Goal: Information Seeking & Learning: Check status

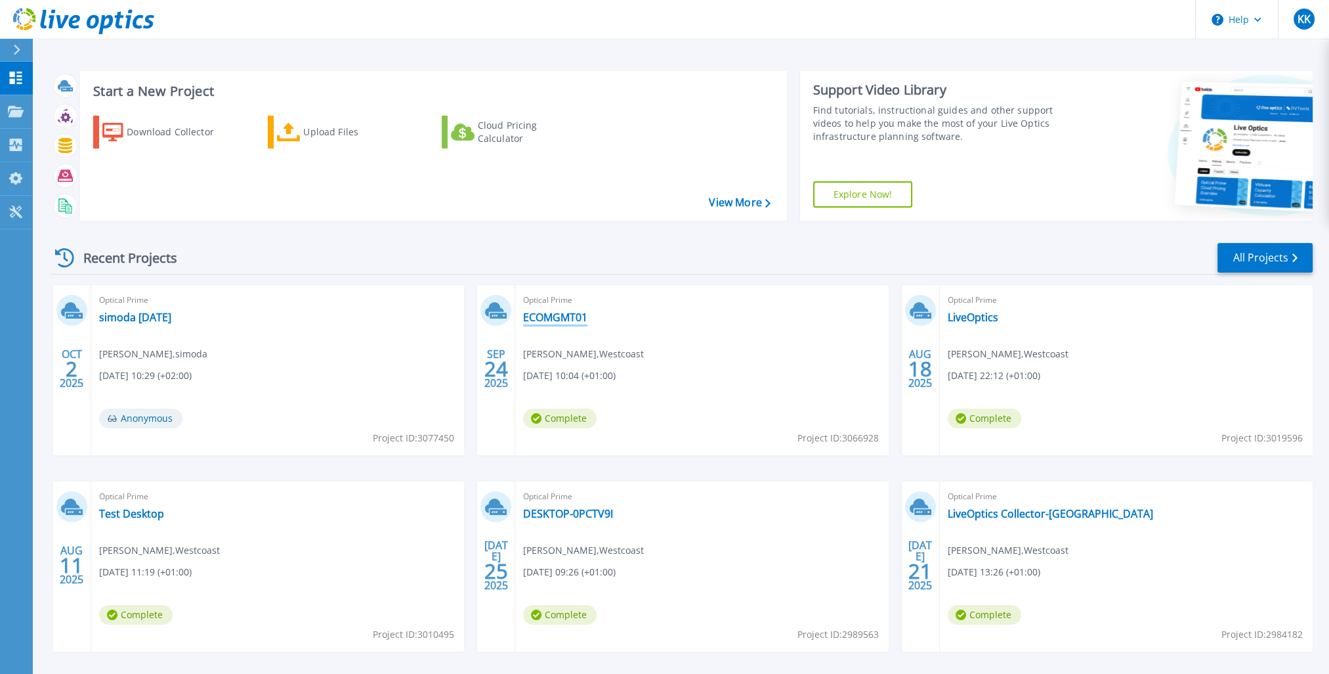
click at [580, 321] on link "ECOMGMT01" at bounding box center [555, 317] width 64 height 13
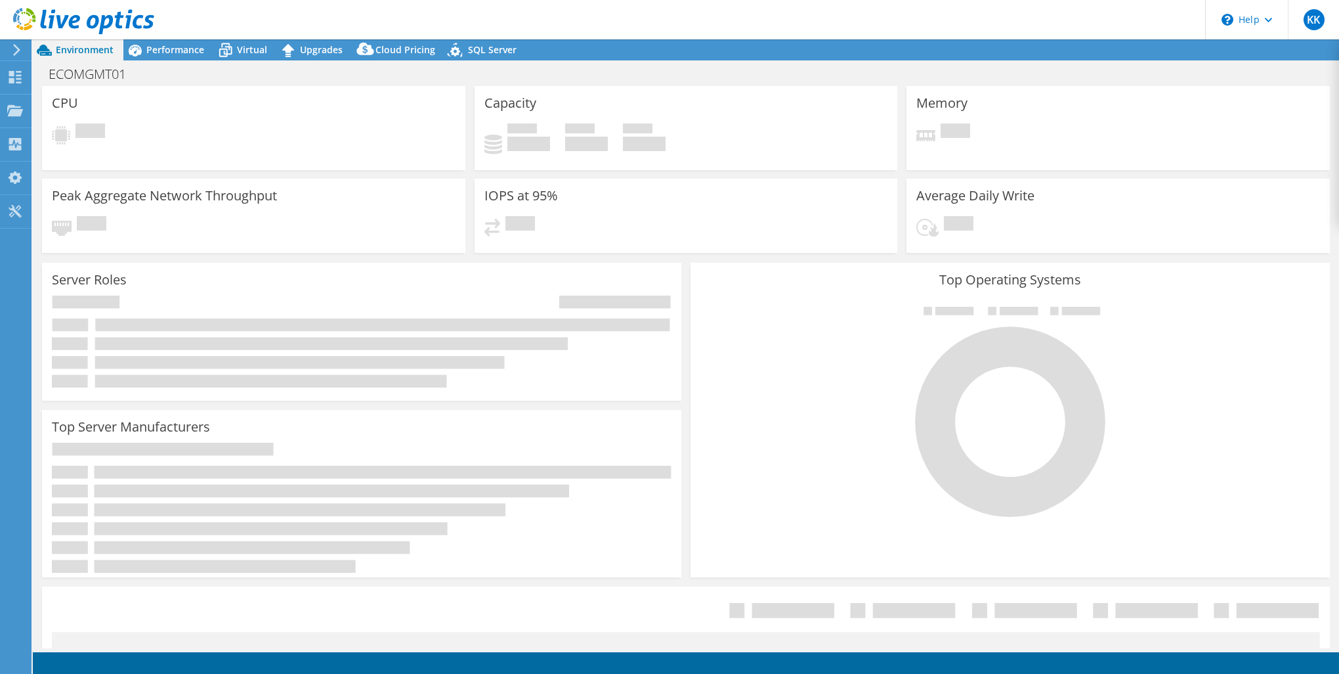
select select "USD"
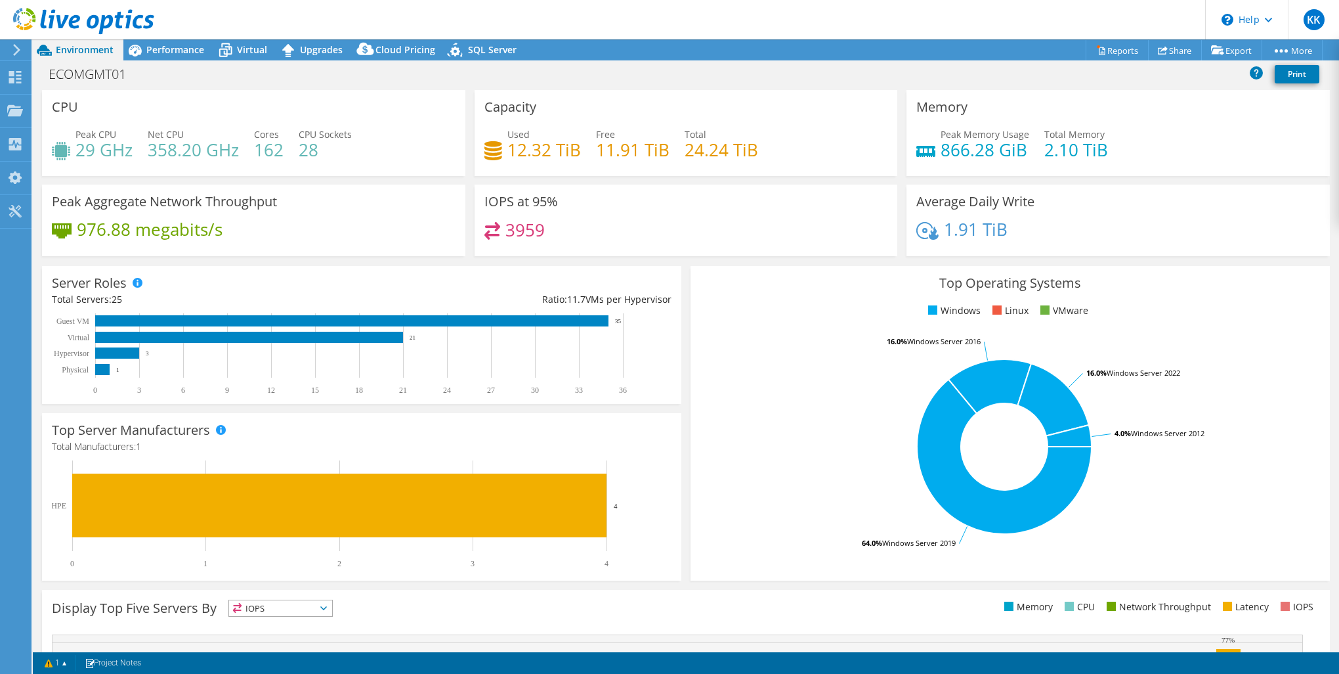
click at [195, 54] on span "Performance" at bounding box center [175, 49] width 58 height 12
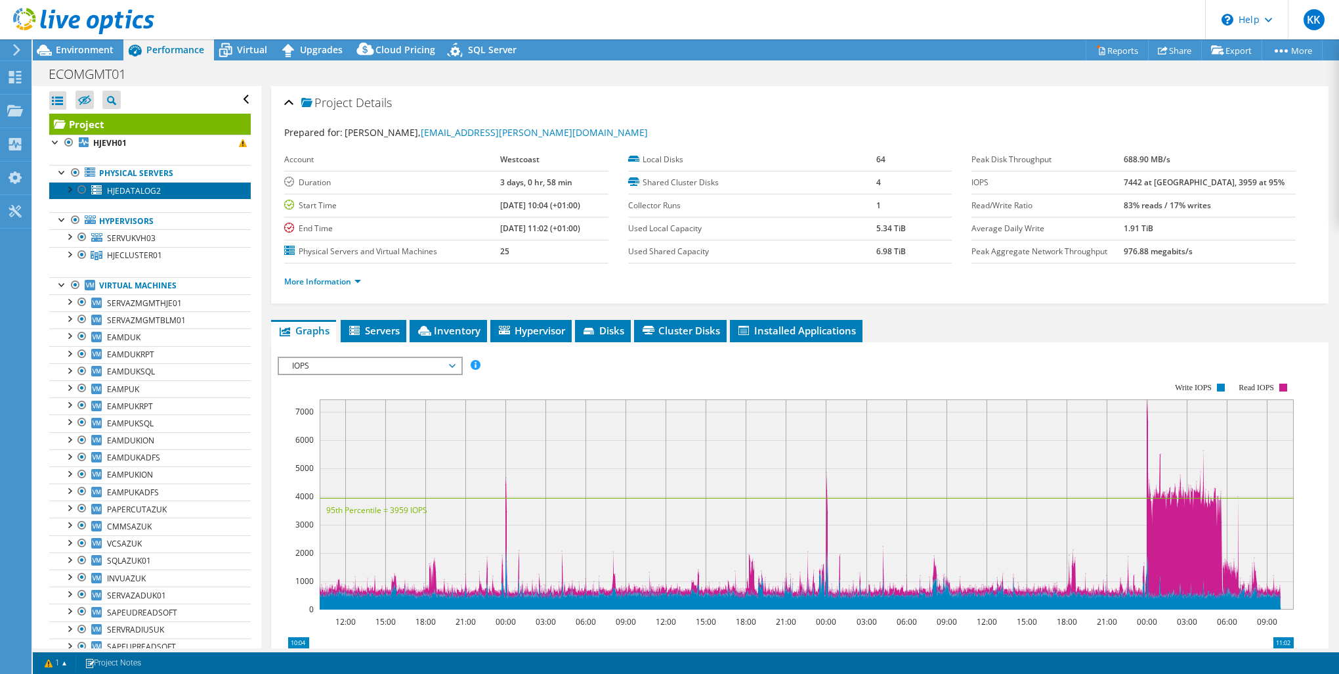
click at [138, 194] on span "HJEDATALOG2" at bounding box center [134, 190] width 54 height 11
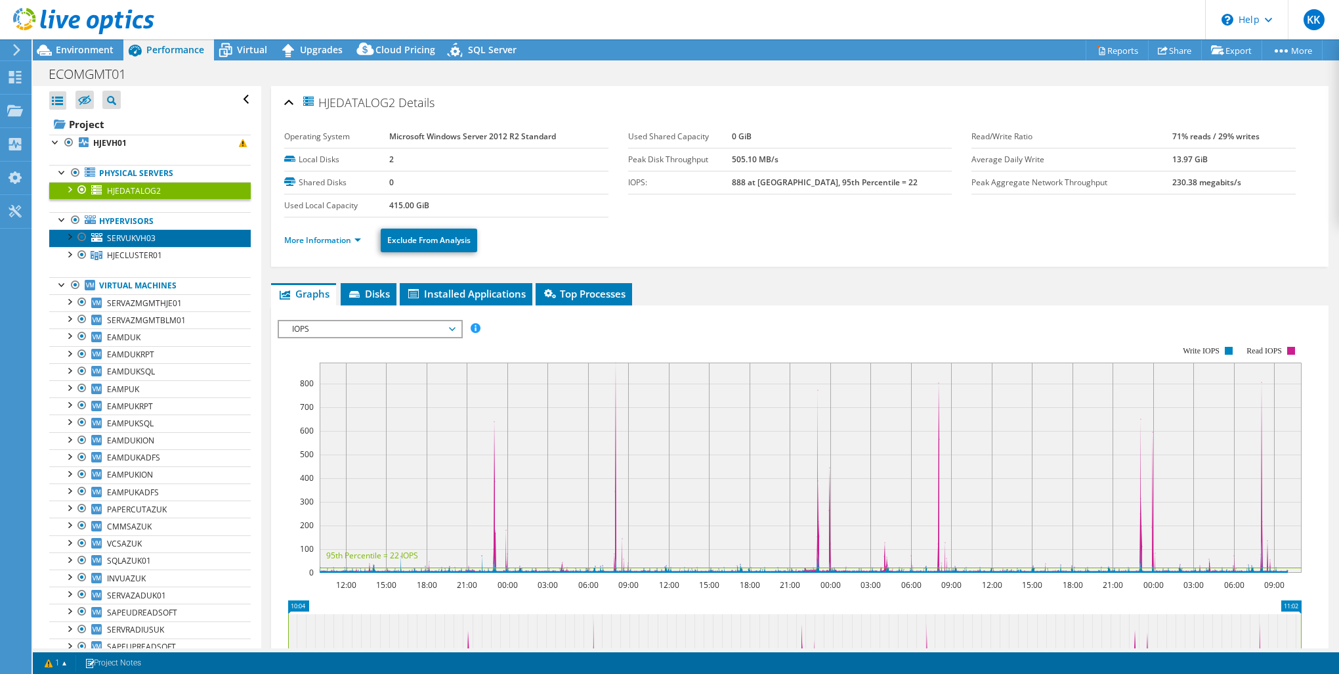
click at [137, 238] on span "SERVUKVH03" at bounding box center [131, 237] width 49 height 11
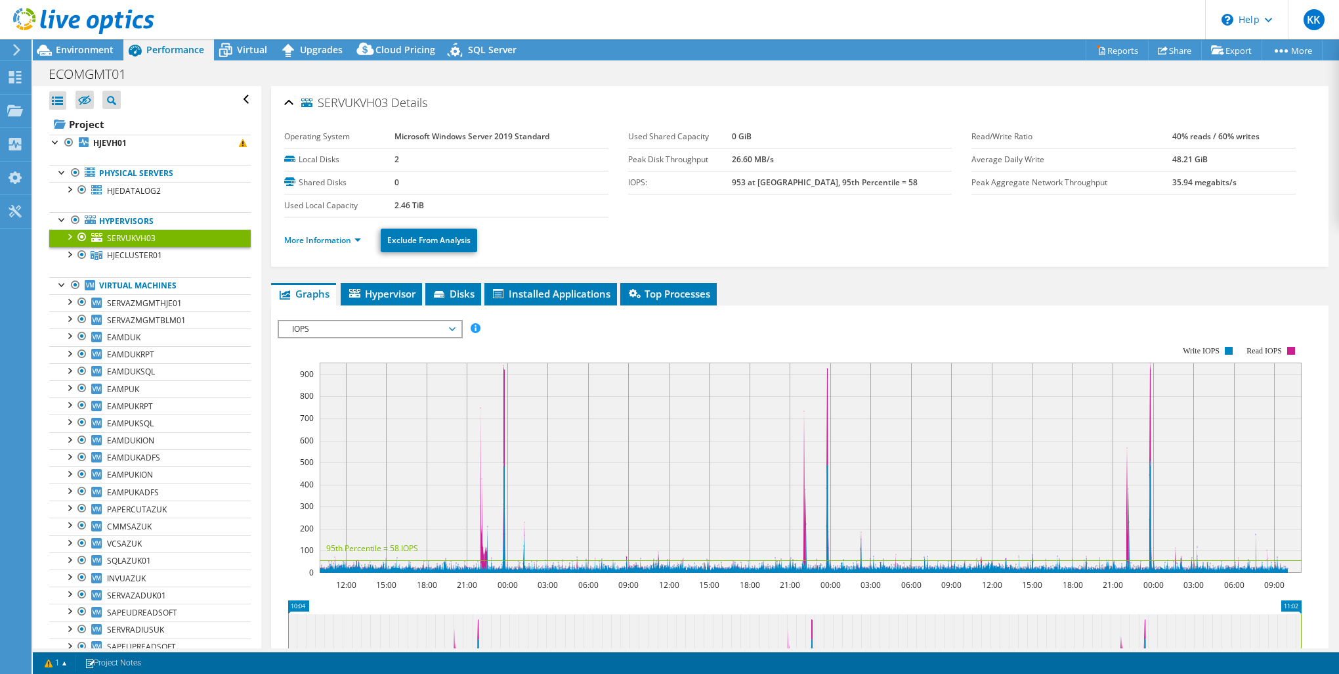
click at [134, 256] on span "HJECLUSTER01" at bounding box center [134, 254] width 55 height 11
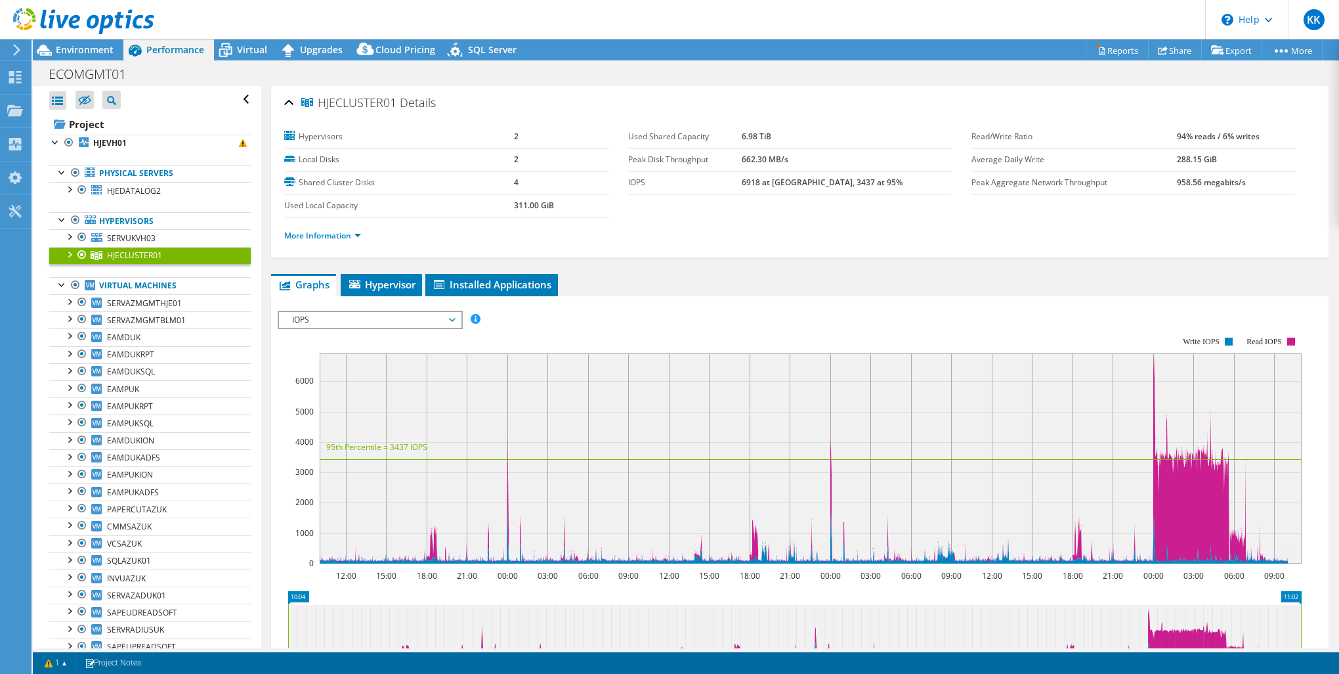
click at [70, 253] on div at bounding box center [68, 253] width 13 height 13
click at [77, 269] on div at bounding box center [75, 270] width 13 height 13
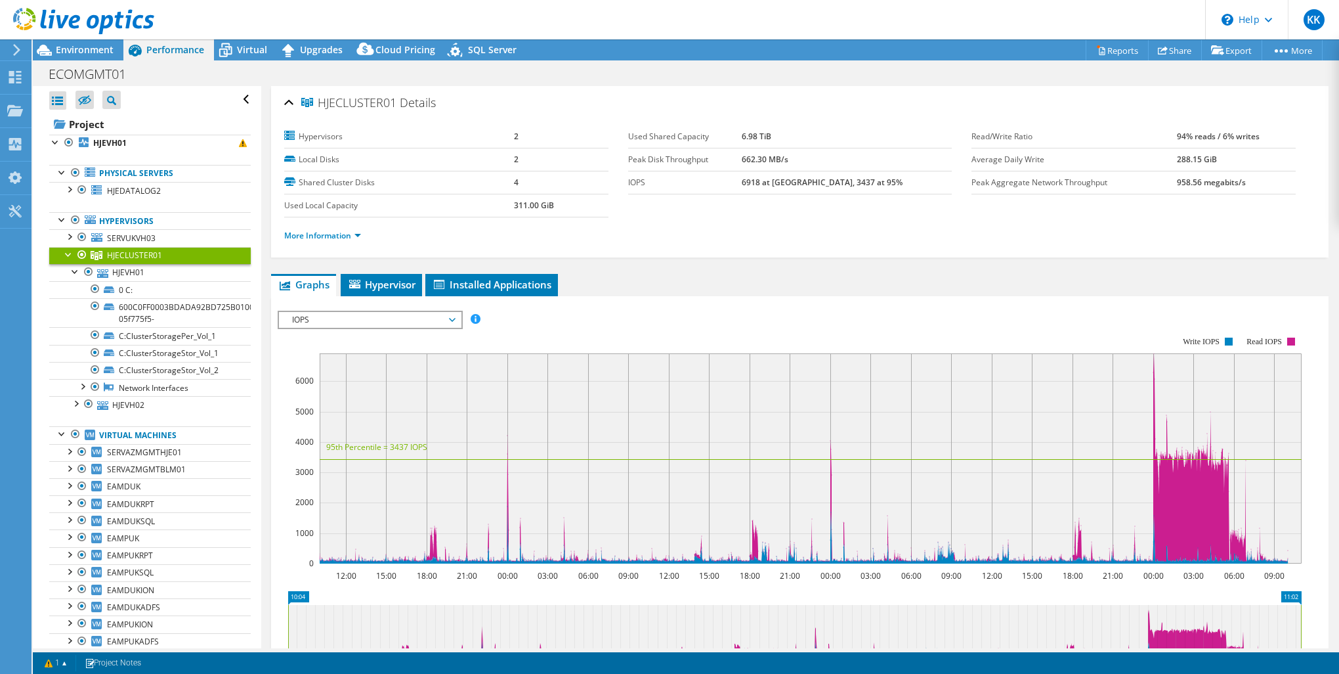
click at [77, 269] on div at bounding box center [75, 270] width 13 height 13
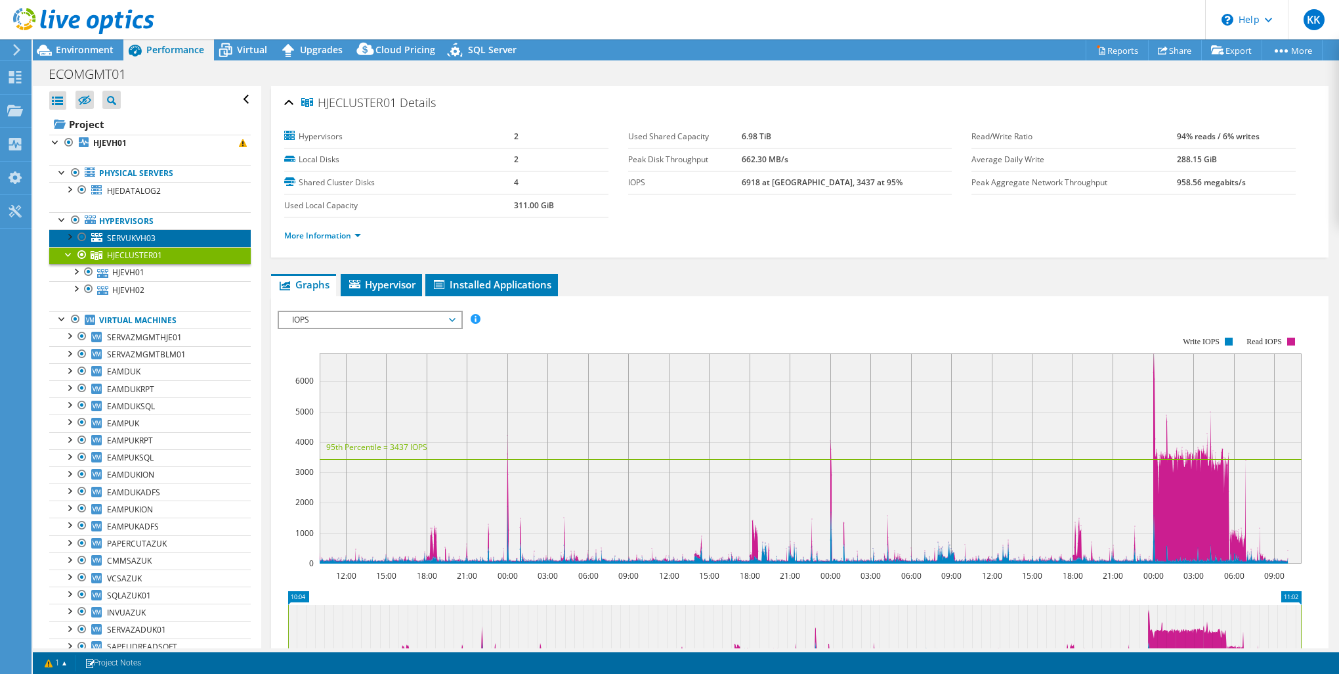
click at [95, 240] on icon at bounding box center [96, 237] width 11 height 9
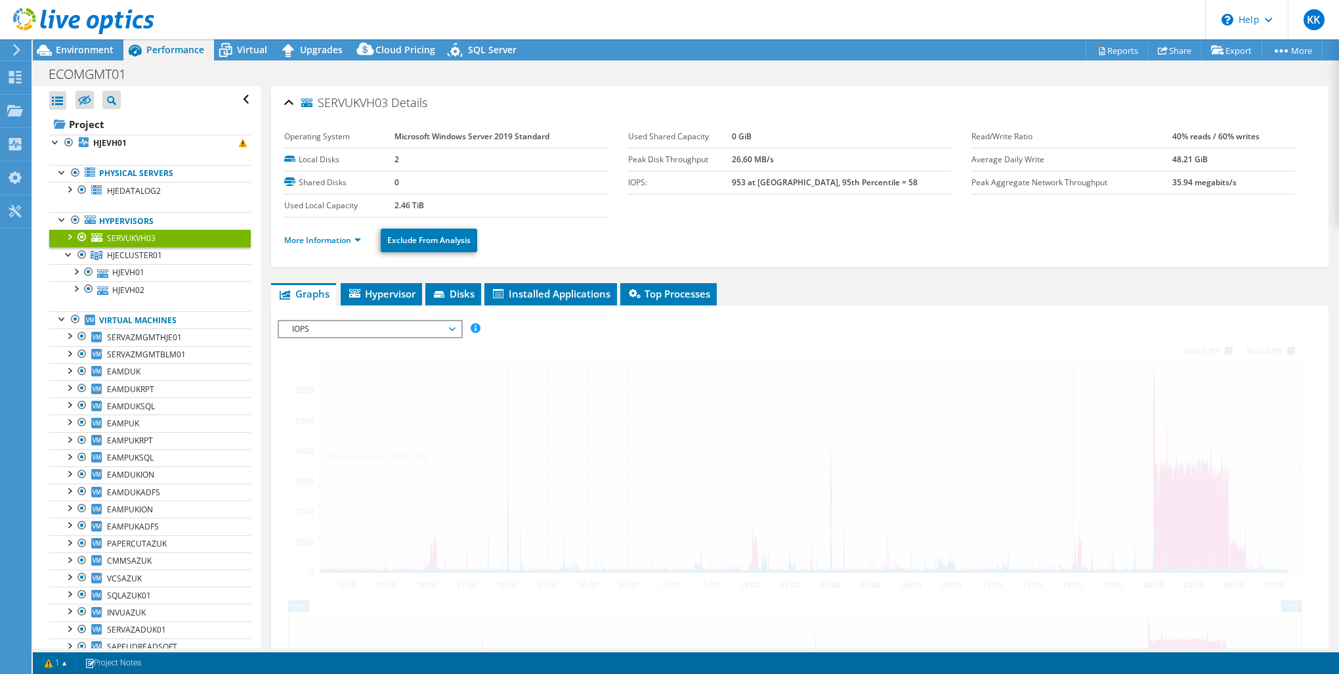
click at [62, 238] on div at bounding box center [68, 235] width 13 height 13
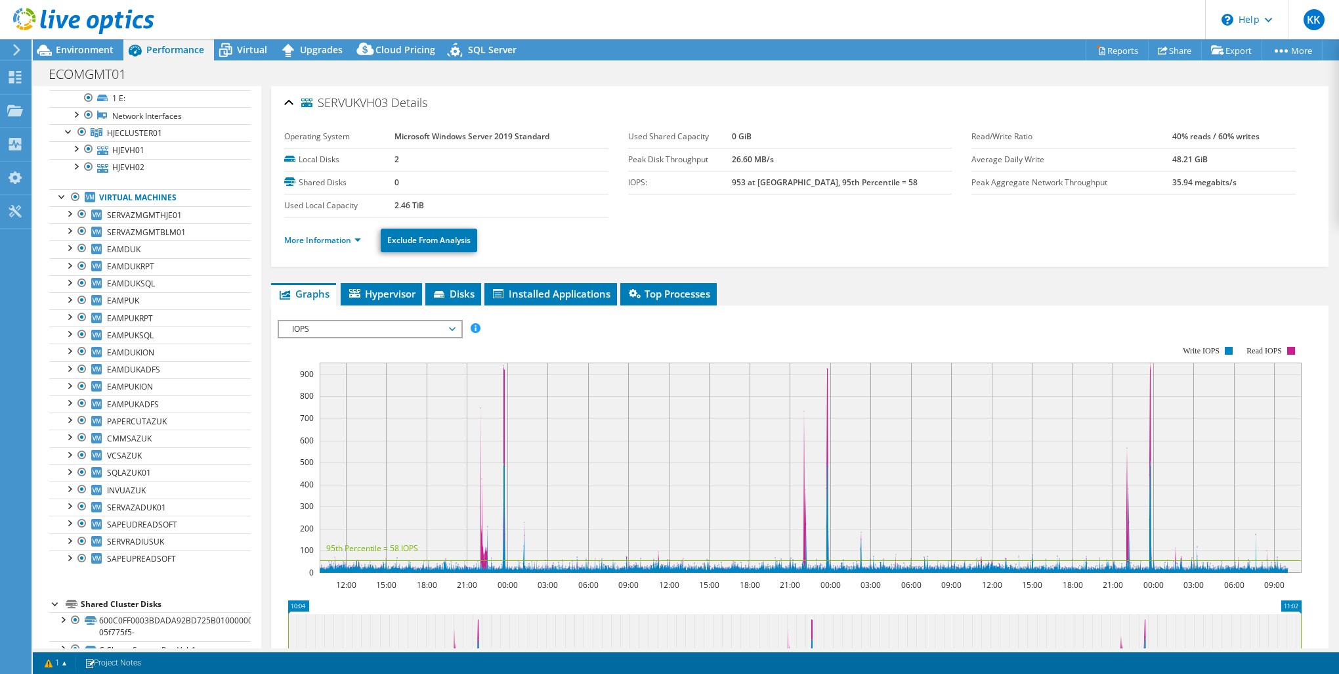
scroll to position [229, 0]
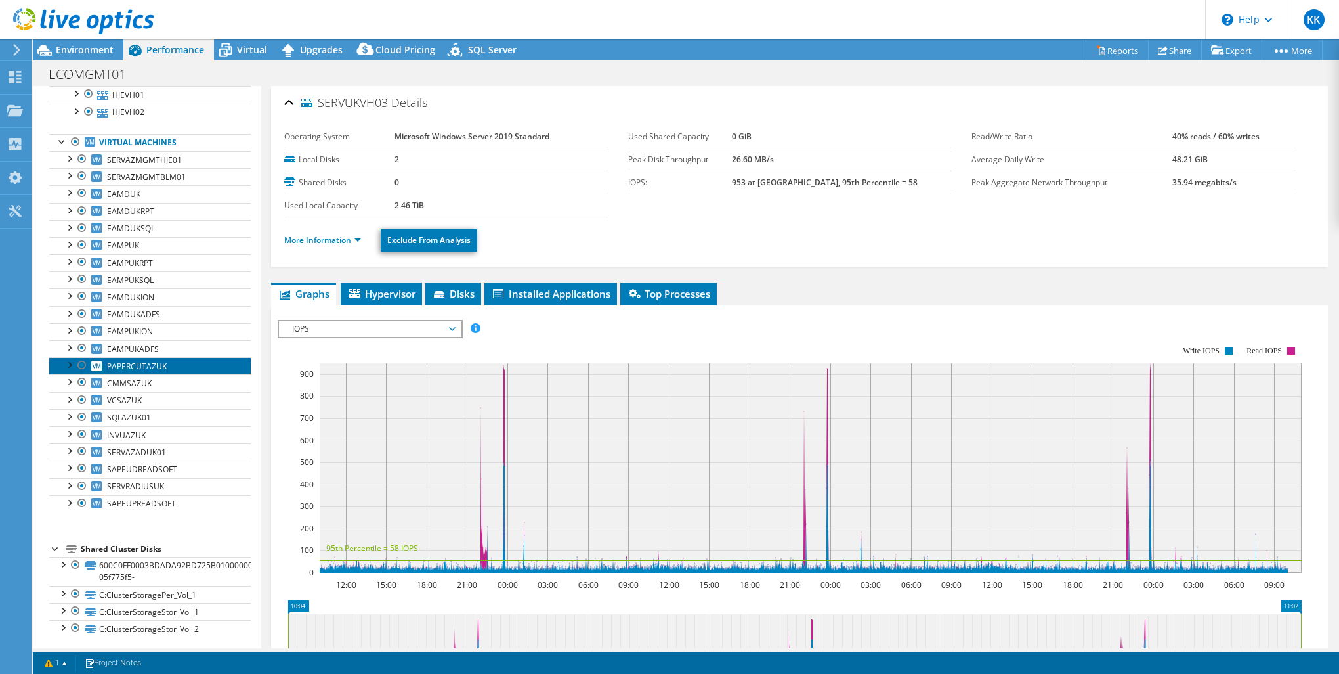
click at [126, 357] on link "PAPERCUTAZUK" at bounding box center [150, 365] width 202 height 17
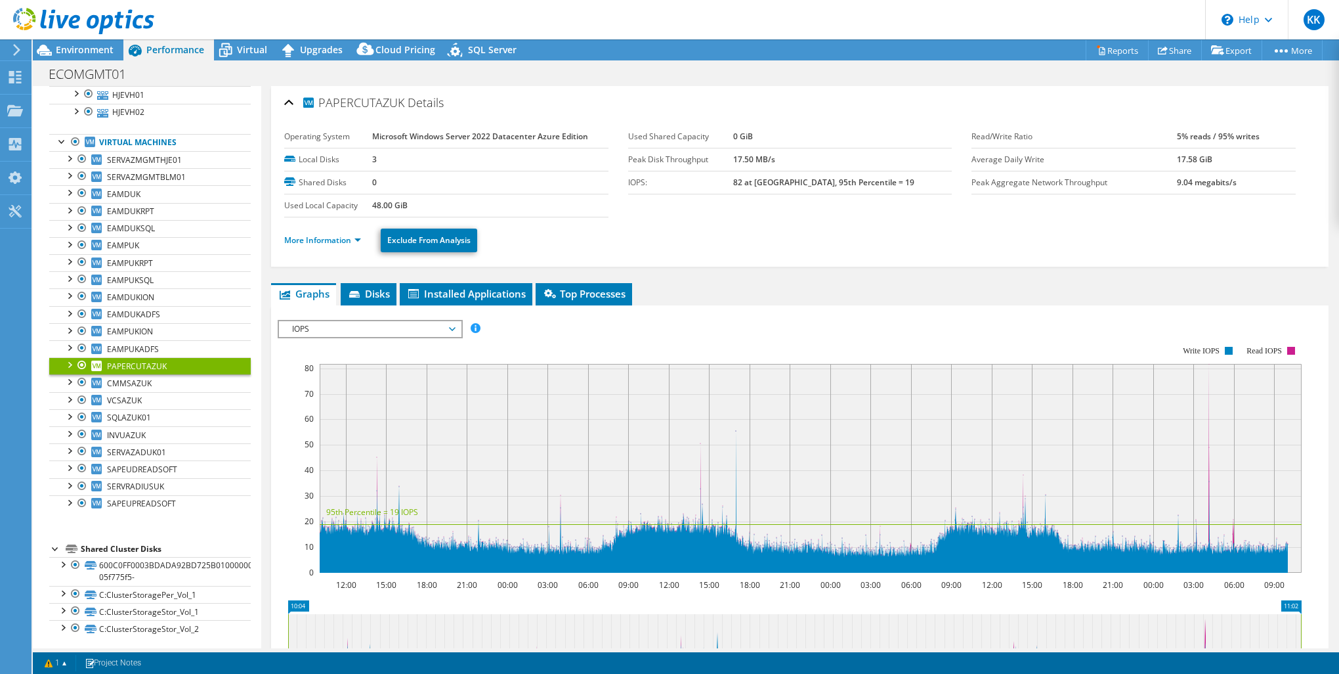
scroll to position [32, 0]
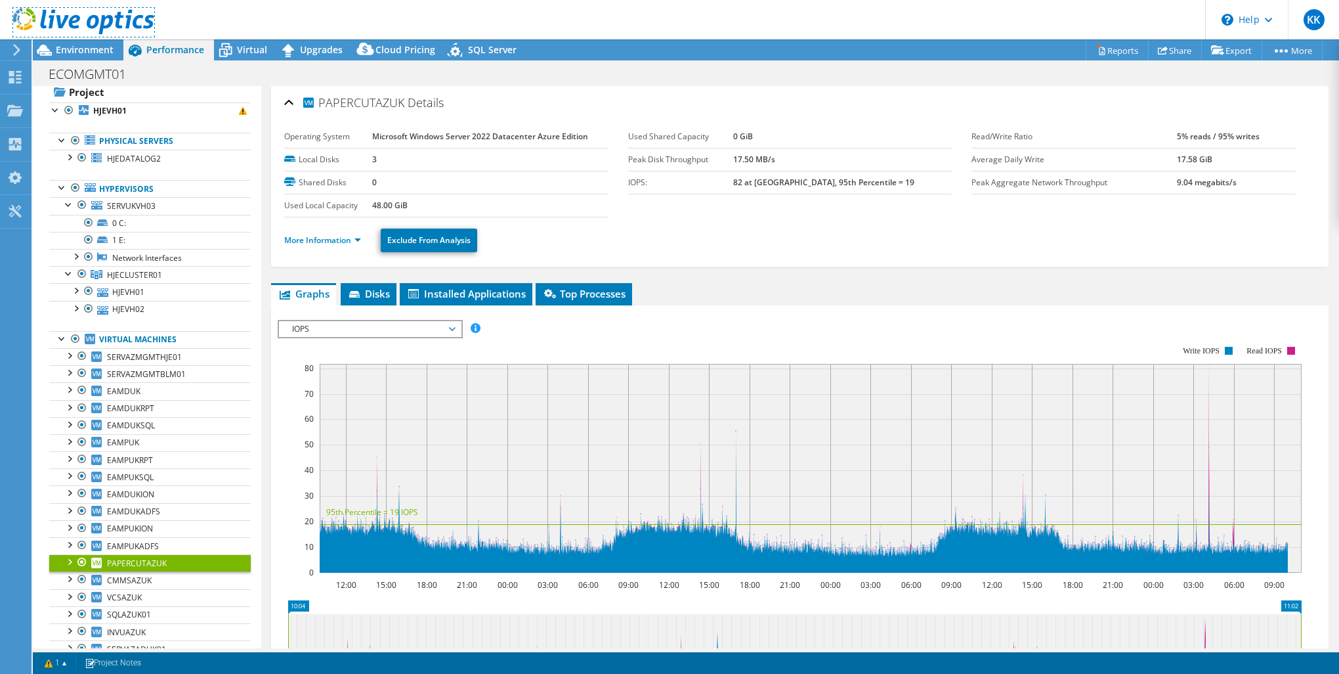
click at [43, 22] on use at bounding box center [83, 21] width 141 height 26
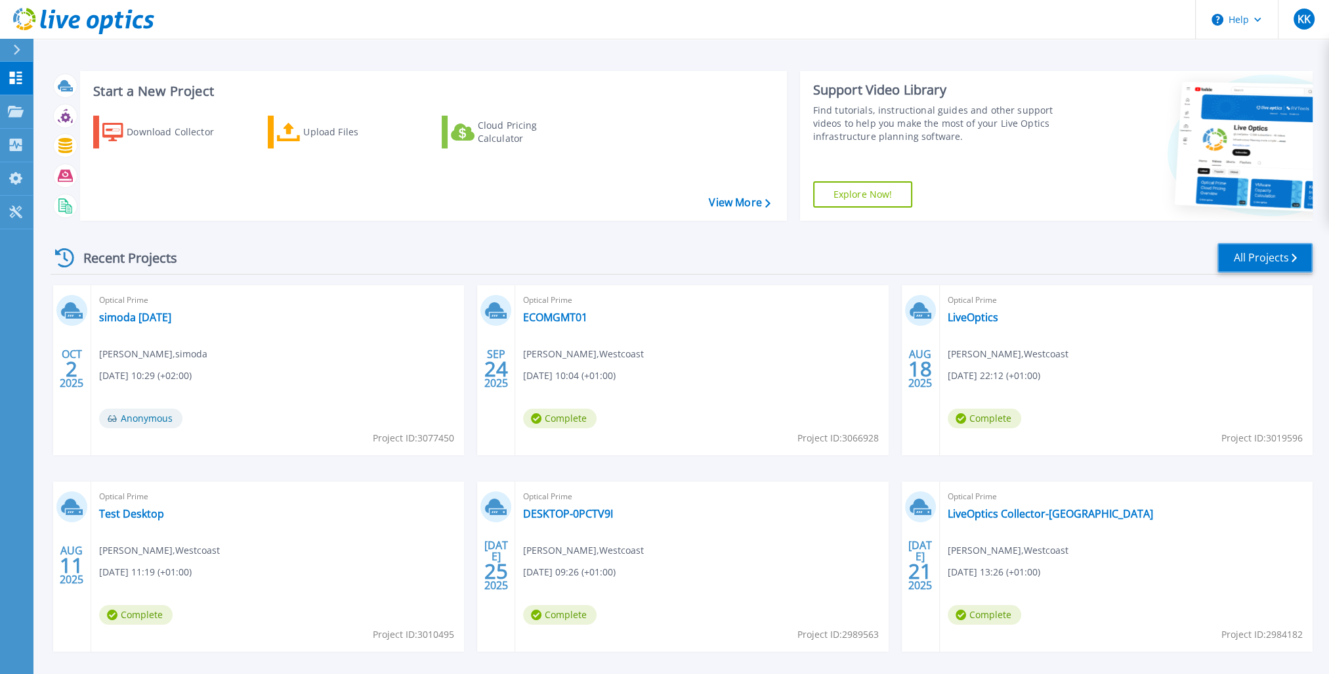
click at [1289, 266] on link "All Projects" at bounding box center [1265, 258] width 95 height 30
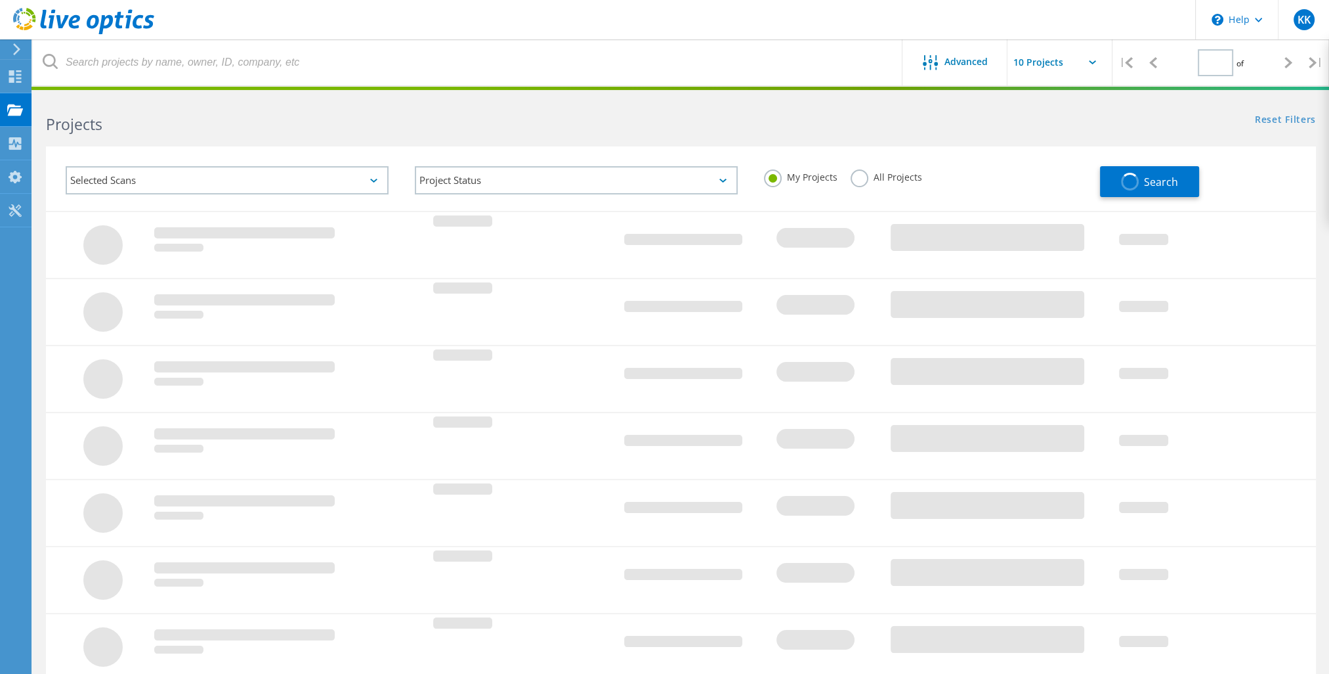
type input "1"
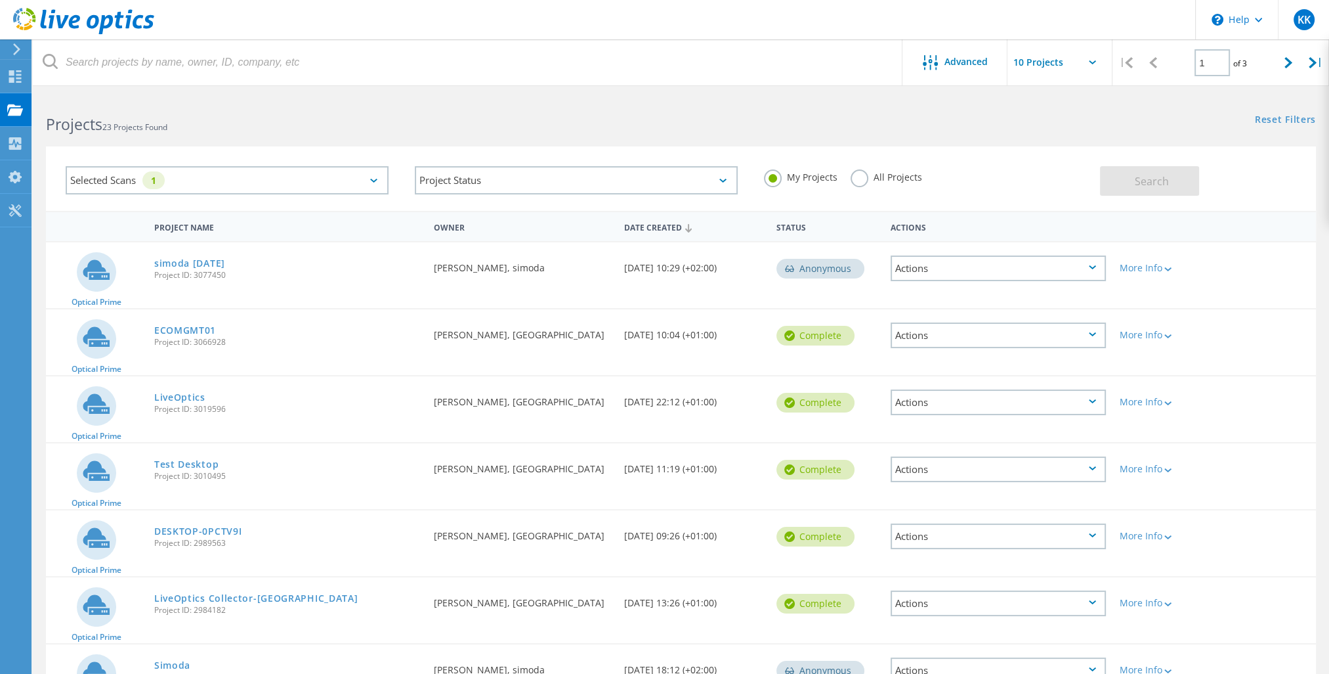
click at [341, 186] on div "Selected Scans 1" at bounding box center [227, 180] width 323 height 28
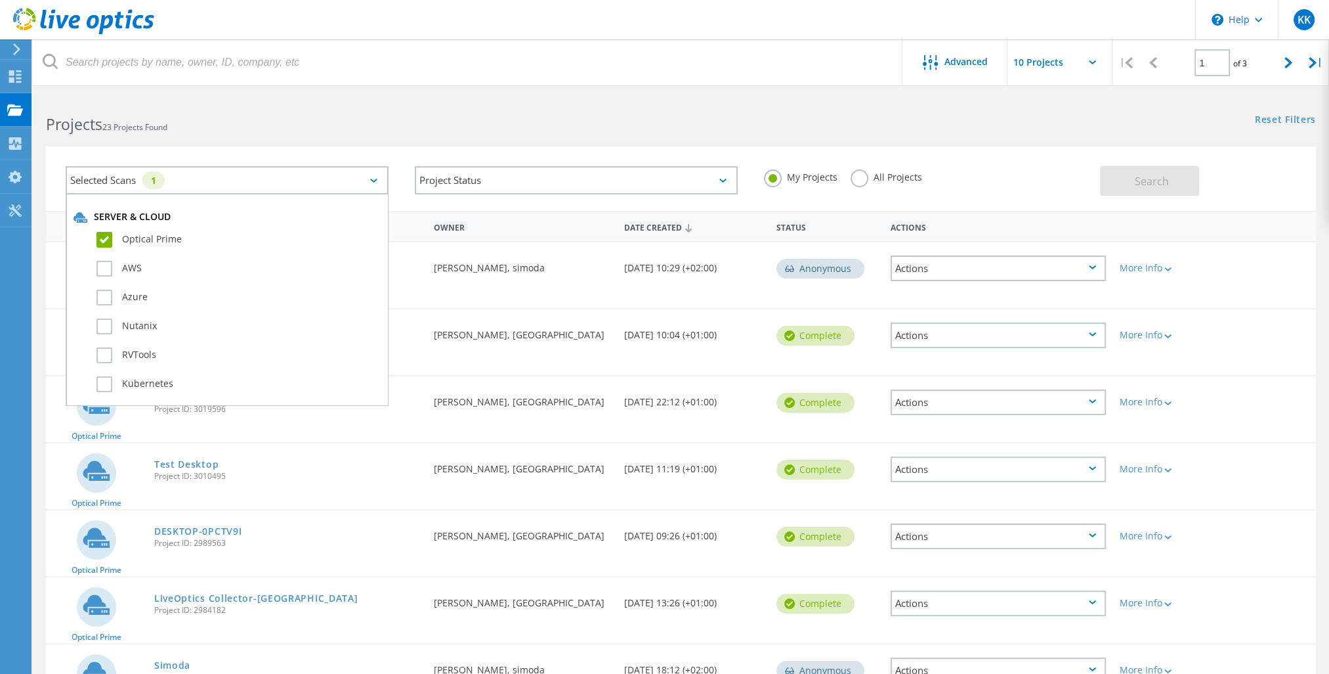
click at [99, 240] on label "Optical Prime" at bounding box center [239, 240] width 284 height 16
click at [0, 0] on input "Optical Prime" at bounding box center [0, 0] width 0 height 0
click at [103, 299] on label "Azure" at bounding box center [239, 298] width 284 height 16
click at [0, 0] on input "Azure" at bounding box center [0, 0] width 0 height 0
click at [420, 150] on div "Selected Scans 1 Server & Cloud Optical Prime AWS Azure Nutanix RVTools Kuberne…" at bounding box center [681, 178] width 1270 height 64
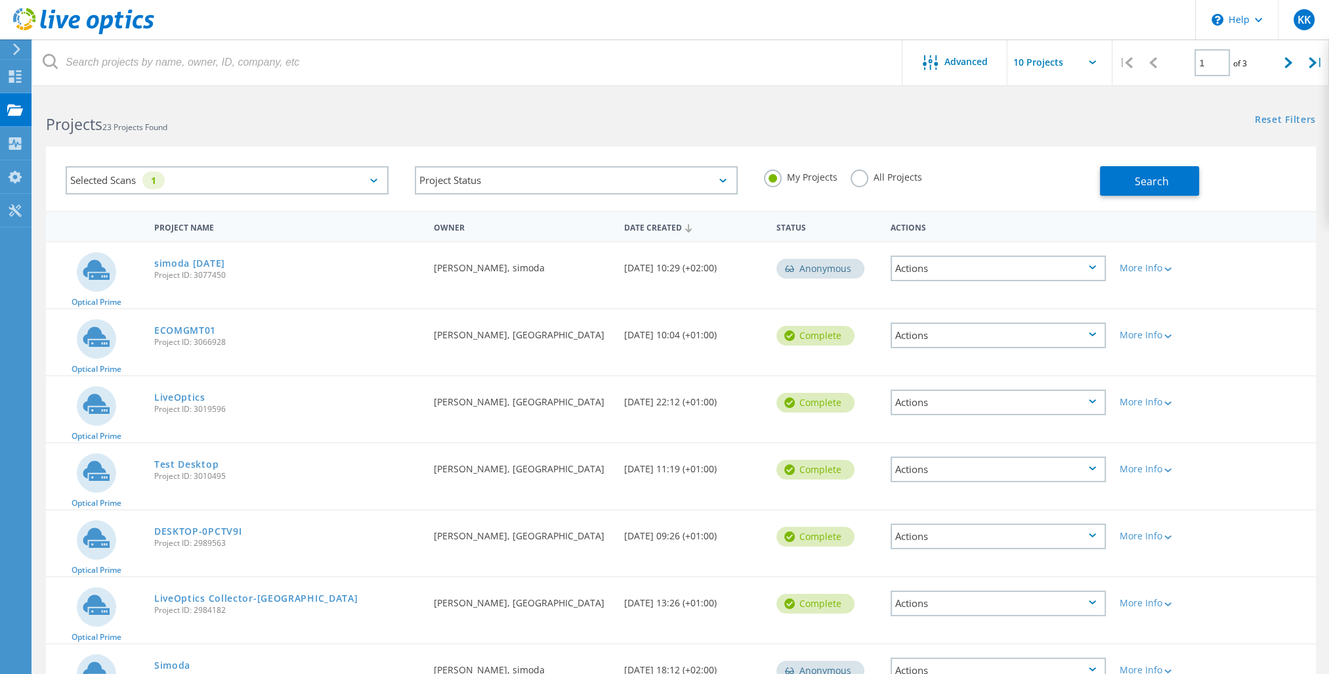
click at [1121, 180] on button "Search" at bounding box center [1149, 181] width 99 height 30
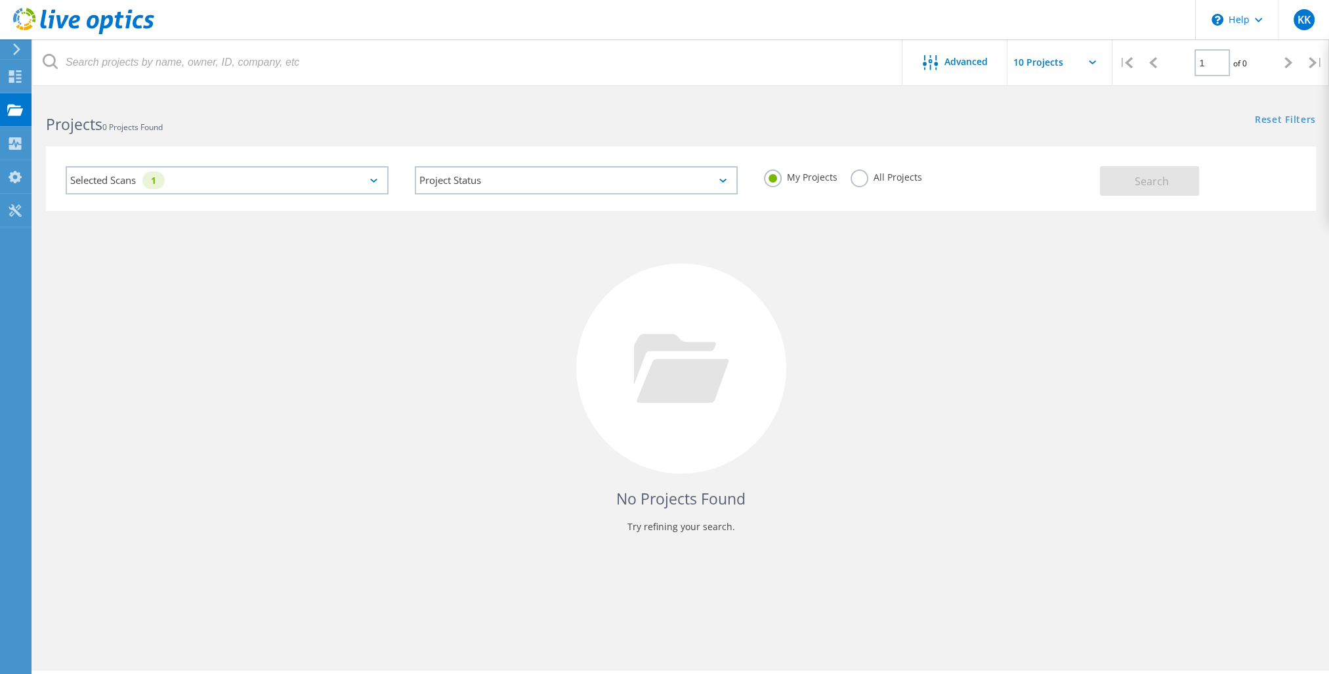
click at [221, 181] on div "Selected Scans 1" at bounding box center [227, 180] width 323 height 28
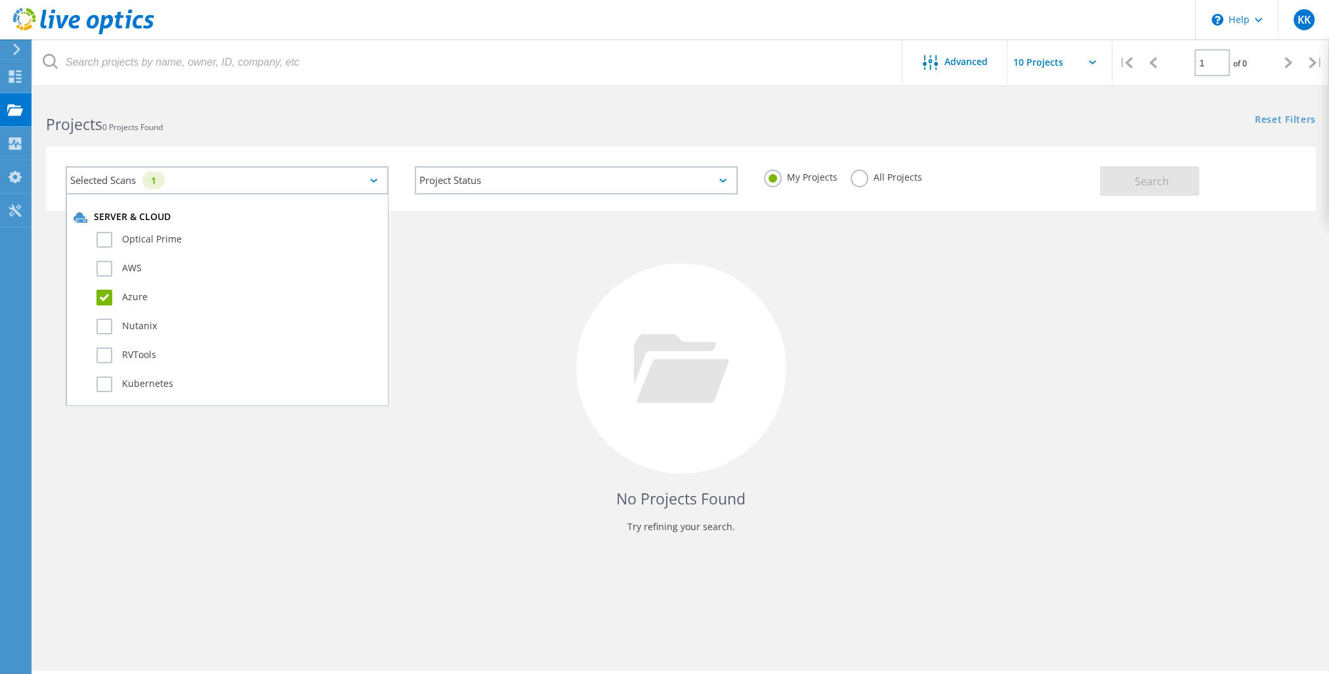
click at [100, 293] on label "Azure" at bounding box center [239, 298] width 284 height 16
click at [0, 0] on input "Azure" at bounding box center [0, 0] width 0 height 0
click at [105, 272] on label "AWS" at bounding box center [239, 269] width 284 height 16
click at [0, 0] on input "AWS" at bounding box center [0, 0] width 0 height 0
click at [1121, 175] on button "Search" at bounding box center [1149, 181] width 99 height 30
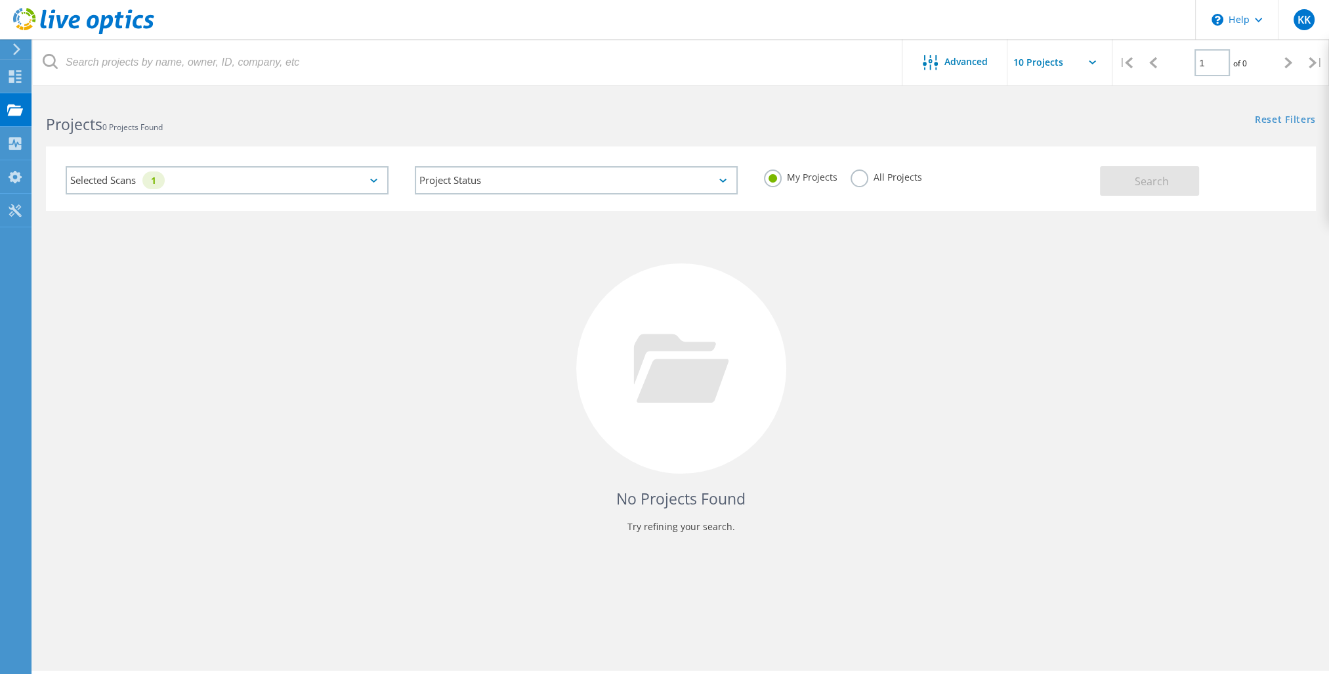
click at [361, 190] on div "Selected Scans 1" at bounding box center [227, 180] width 323 height 28
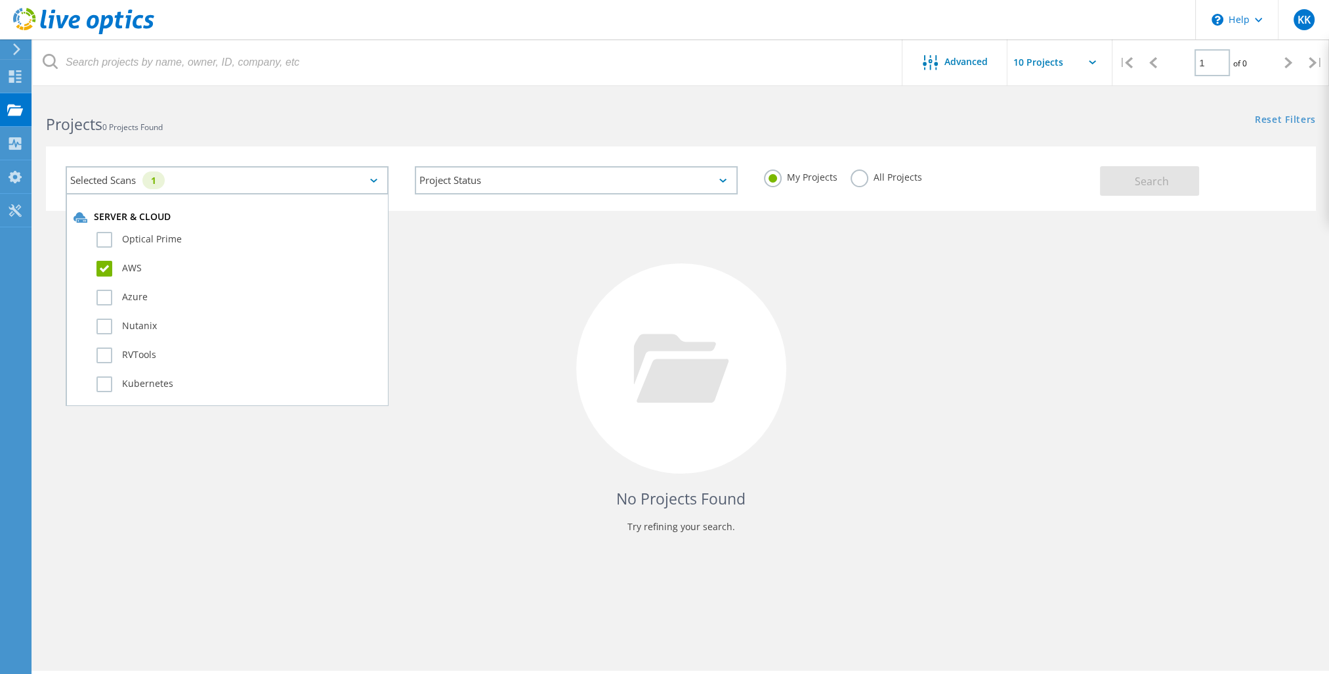
click at [114, 264] on label "AWS" at bounding box center [239, 269] width 284 height 16
click at [0, 0] on input "AWS" at bounding box center [0, 0] width 0 height 0
click at [1171, 175] on button "Search" at bounding box center [1149, 181] width 99 height 30
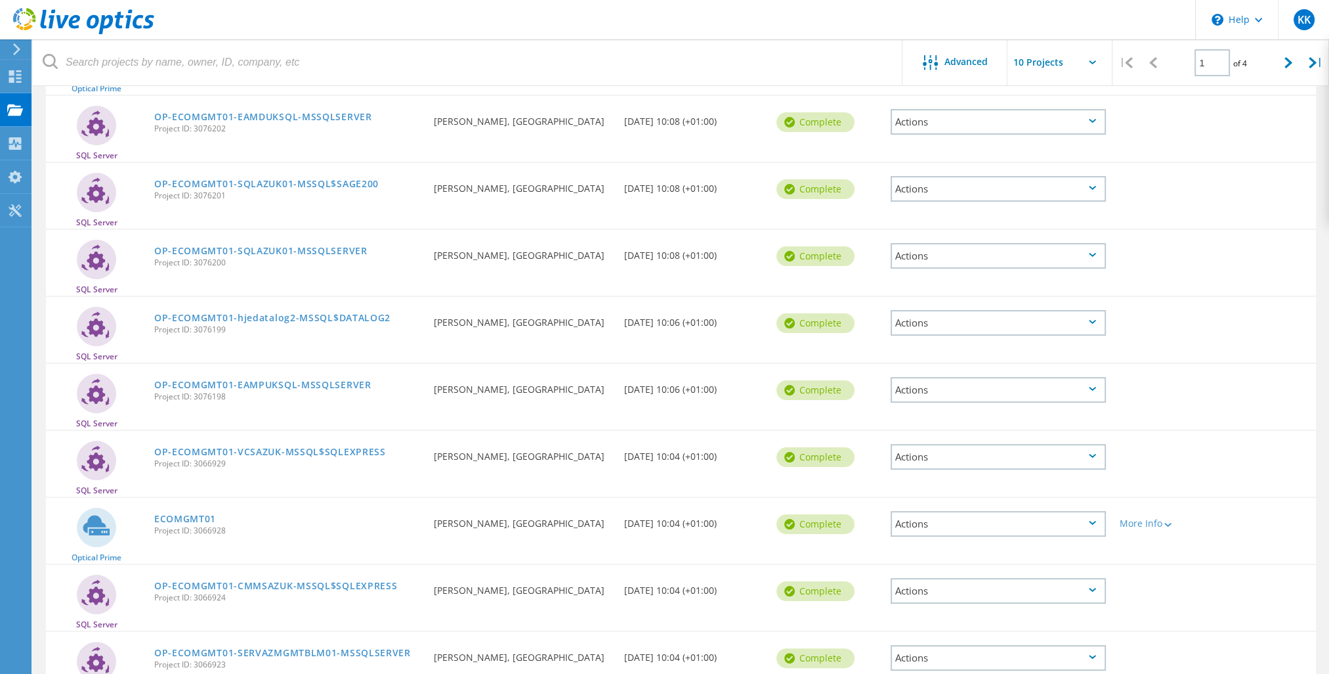
scroll to position [286, 0]
